Goal: Consume media (video, audio): Consume media (video, audio)

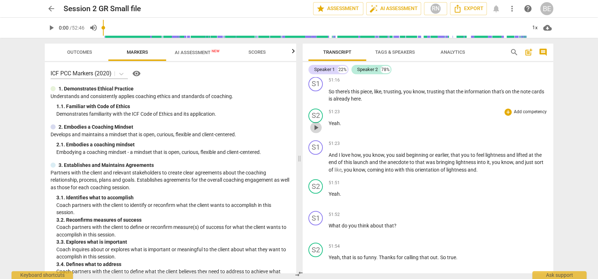
click at [316, 123] on span "play_arrow" at bounding box center [315, 127] width 9 height 9
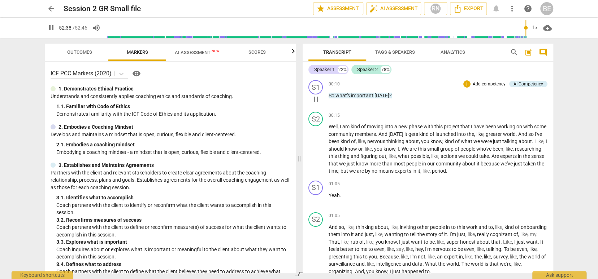
click at [324, 95] on div "play_arrow pause" at bounding box center [319, 99] width 18 height 9
click at [328, 96] on div "play_arrow pause" at bounding box center [319, 99] width 18 height 9
click at [329, 93] on span "So" at bounding box center [331, 96] width 7 height 6
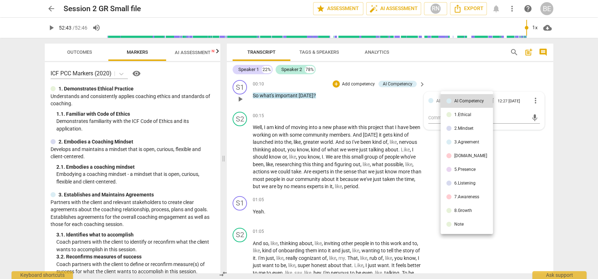
click at [329, 93] on div at bounding box center [299, 139] width 598 height 279
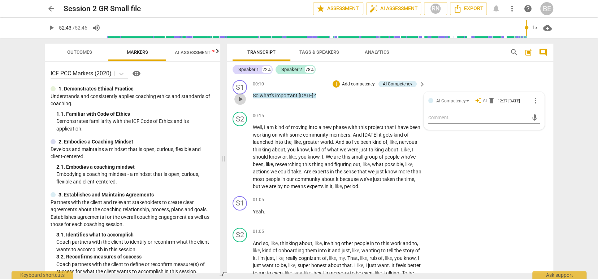
click at [241, 99] on span "play_arrow" at bounding box center [240, 99] width 9 height 9
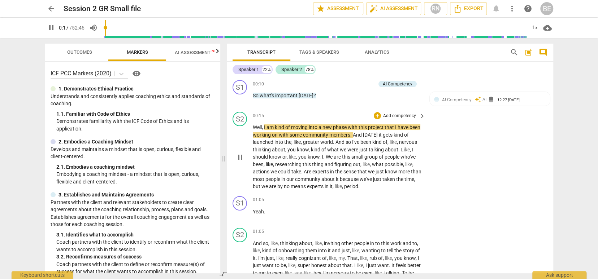
click at [238, 155] on span "pause" at bounding box center [240, 157] width 9 height 9
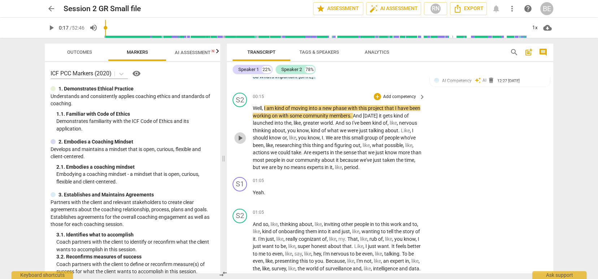
click at [238, 136] on span "play_arrow" at bounding box center [240, 138] width 9 height 9
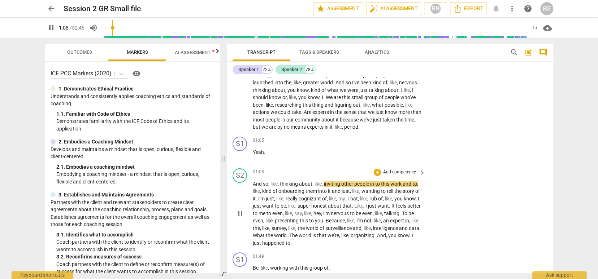
scroll to position [58, 0]
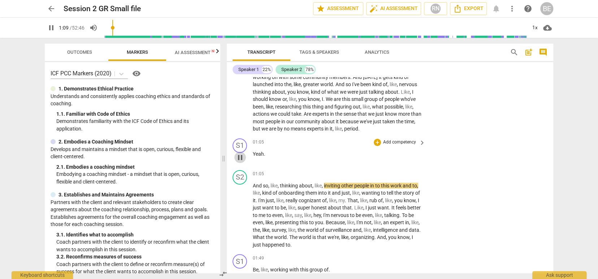
click at [241, 153] on span "pause" at bounding box center [240, 157] width 9 height 9
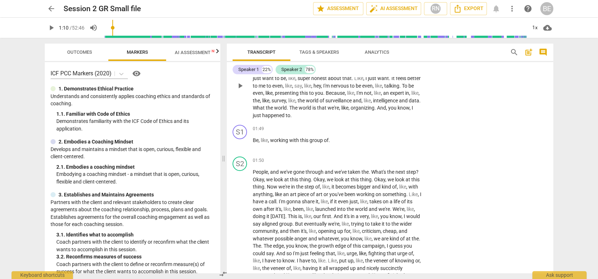
scroll to position [0, 0]
click at [399, 89] on span "." at bounding box center [400, 86] width 3 height 6
click at [402, 89] on span "To" at bounding box center [405, 86] width 6 height 6
click at [242, 84] on span "play_arrow" at bounding box center [240, 86] width 9 height 9
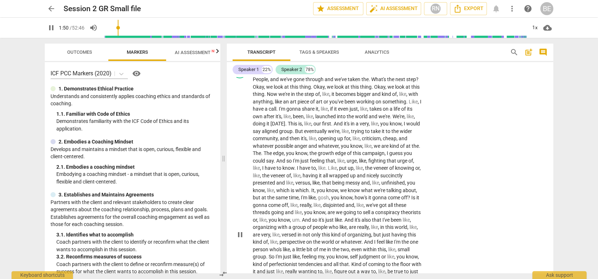
scroll to position [282, 0]
click at [240, 229] on span "pause" at bounding box center [240, 233] width 9 height 9
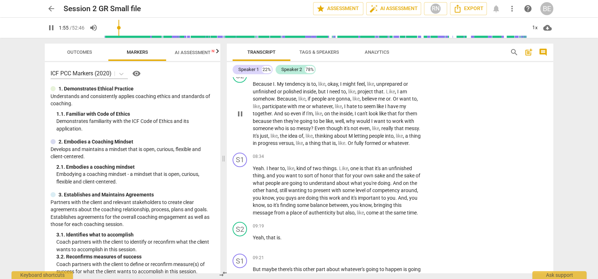
scroll to position [283, 0]
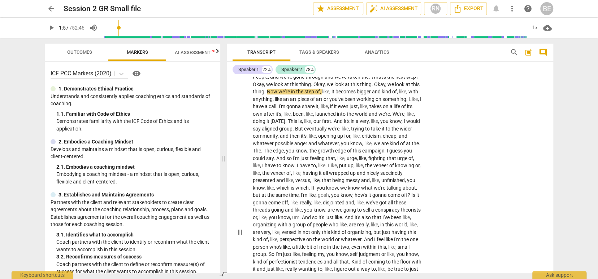
type input "117"
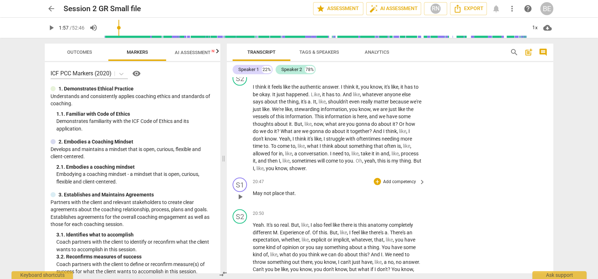
scroll to position [0, 0]
click at [349, 180] on div "20:47 + Add competency keyboard_arrow_right" at bounding box center [339, 182] width 173 height 8
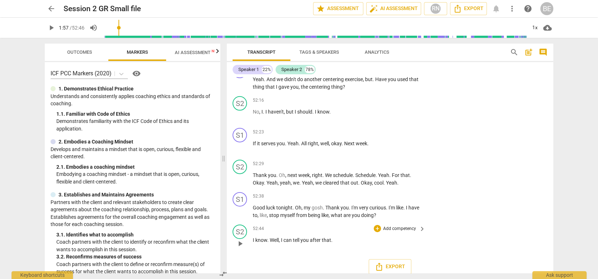
scroll to position [6591, 0]
